Goal: Transaction & Acquisition: Purchase product/service

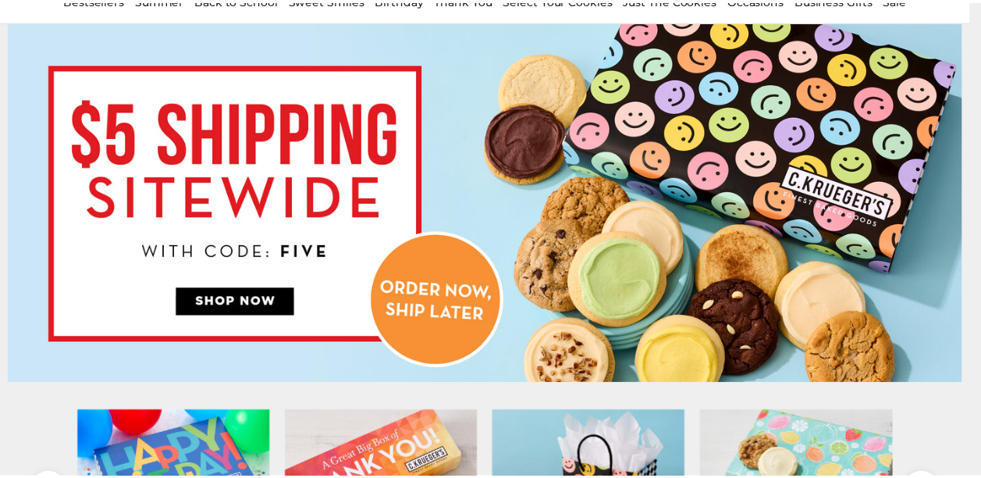
scroll to position [156, 0]
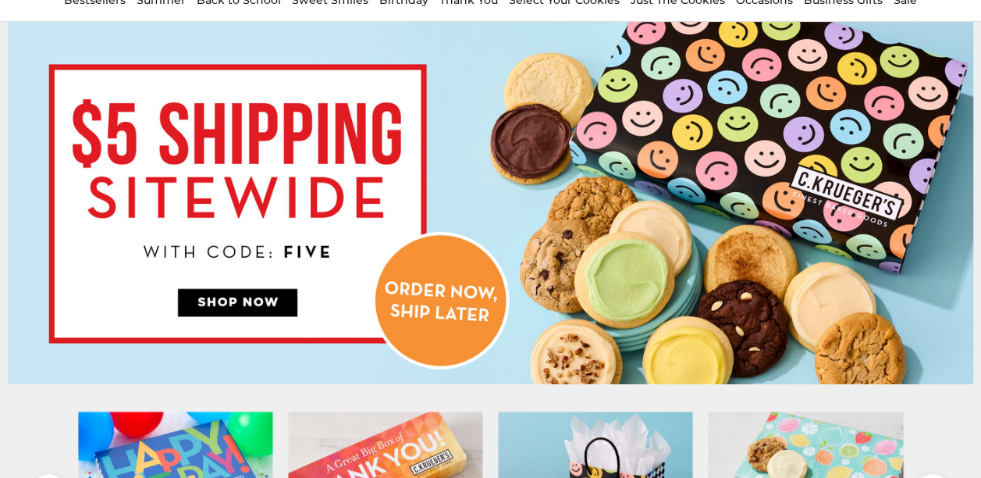
click at [295, 296] on img at bounding box center [491, 203] width 966 height 362
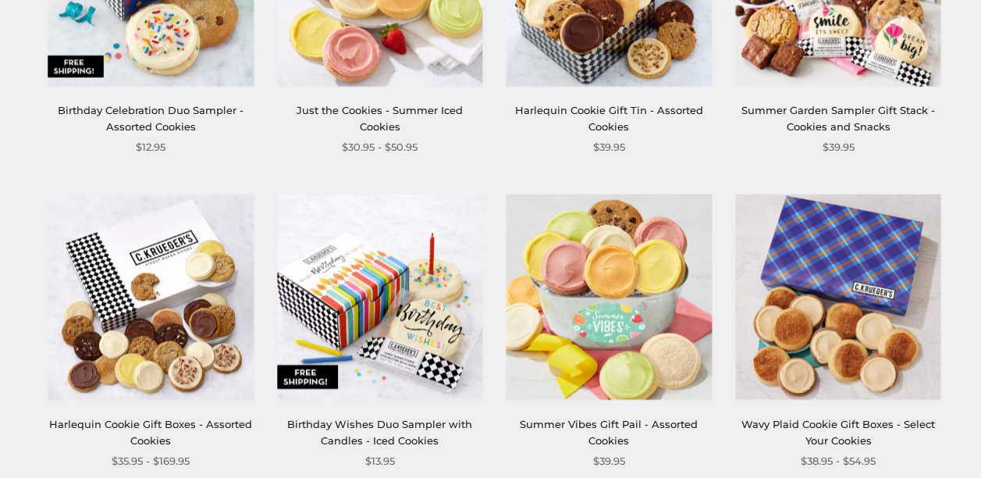
scroll to position [156, 0]
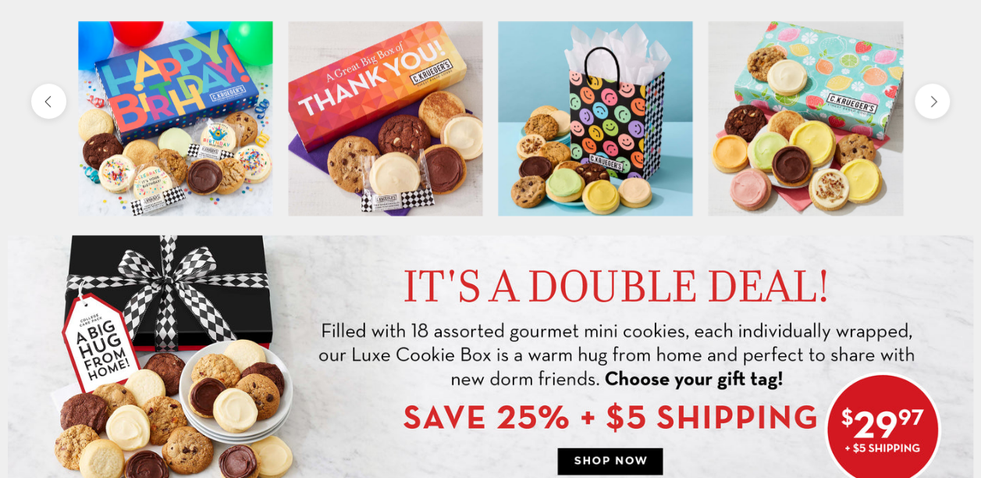
click at [220, 128] on img at bounding box center [175, 118] width 194 height 194
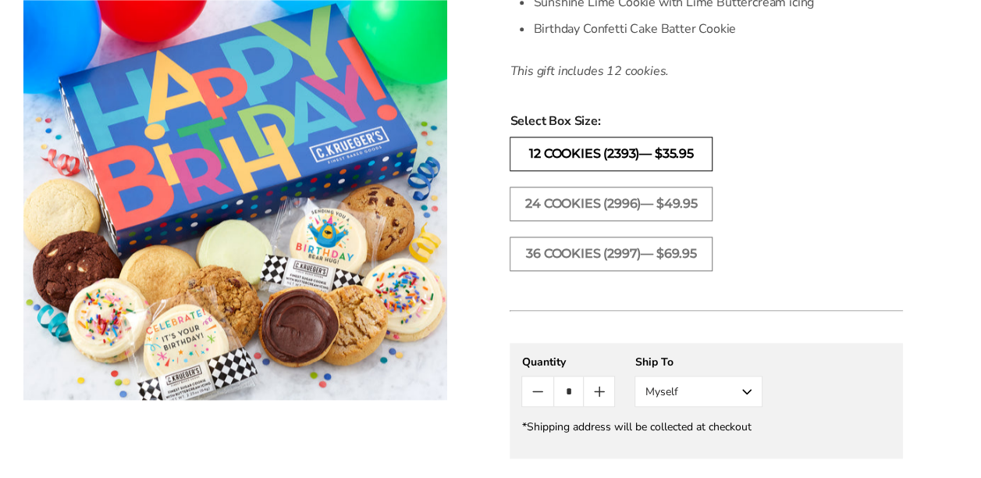
click at [611, 156] on label "12 COOKIES (2393)— $35.95" at bounding box center [611, 154] width 203 height 34
